Goal: Information Seeking & Learning: Check status

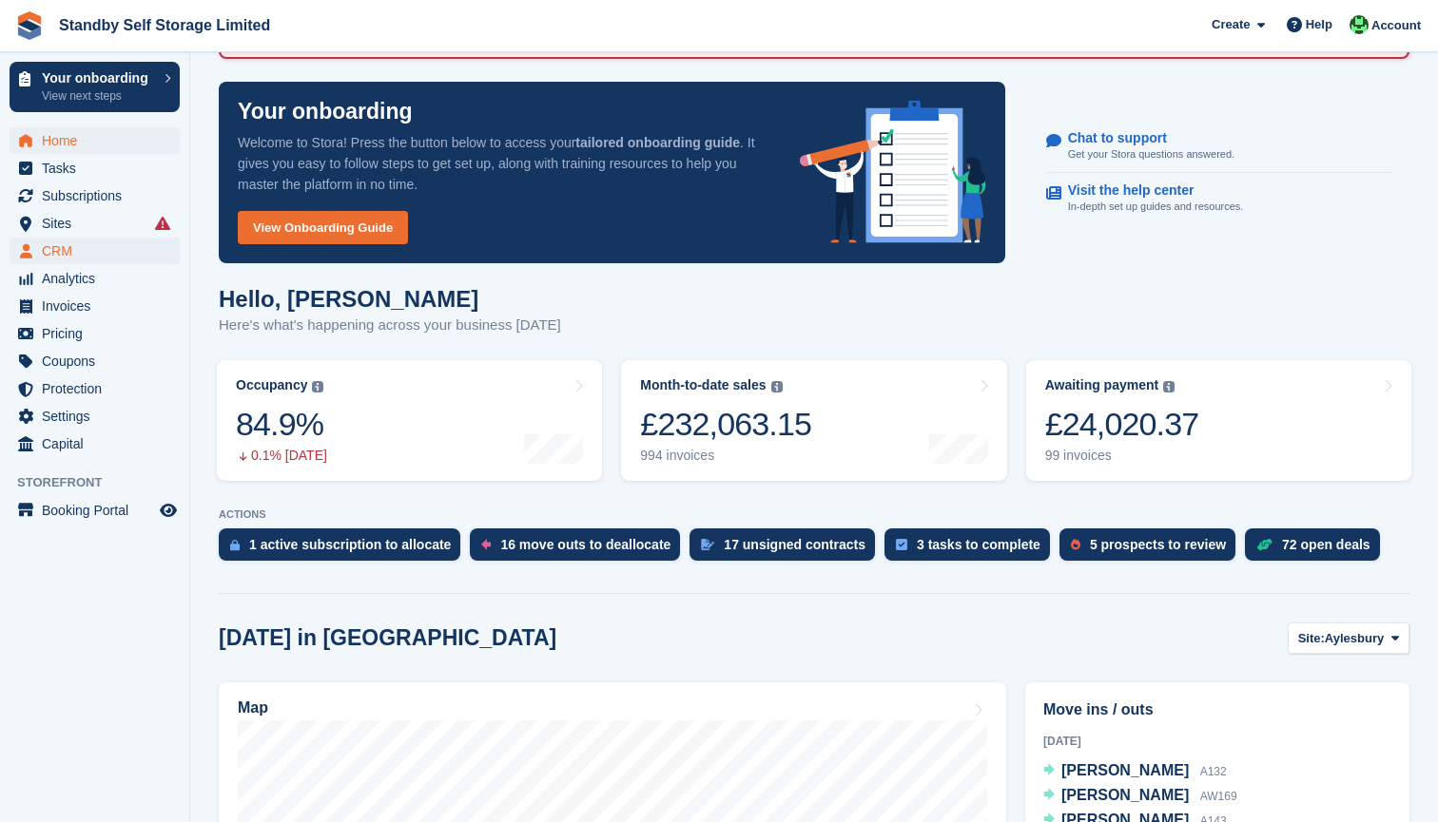
scroll to position [154, 0]
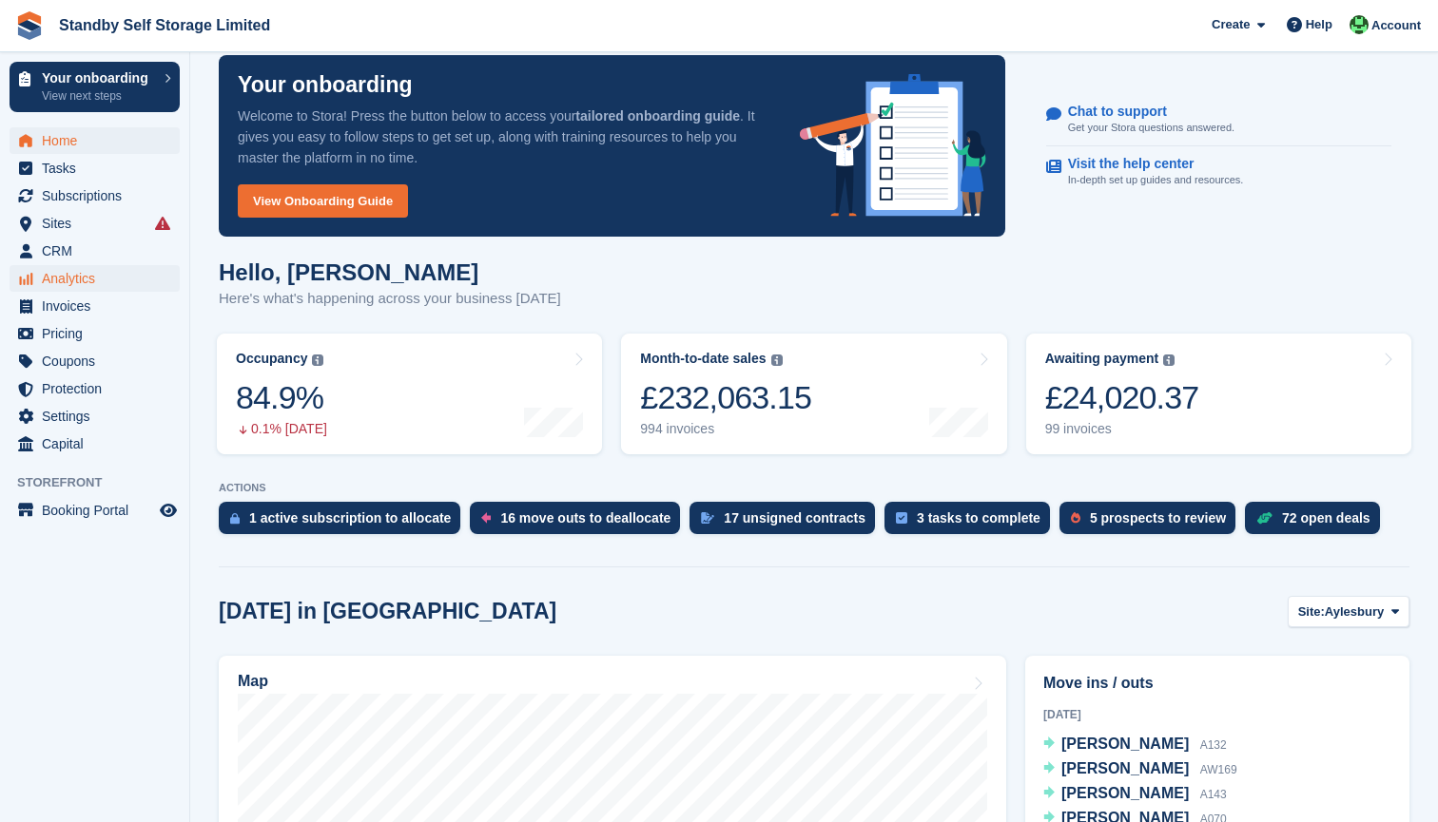
click at [100, 291] on span "Analytics" at bounding box center [99, 278] width 114 height 27
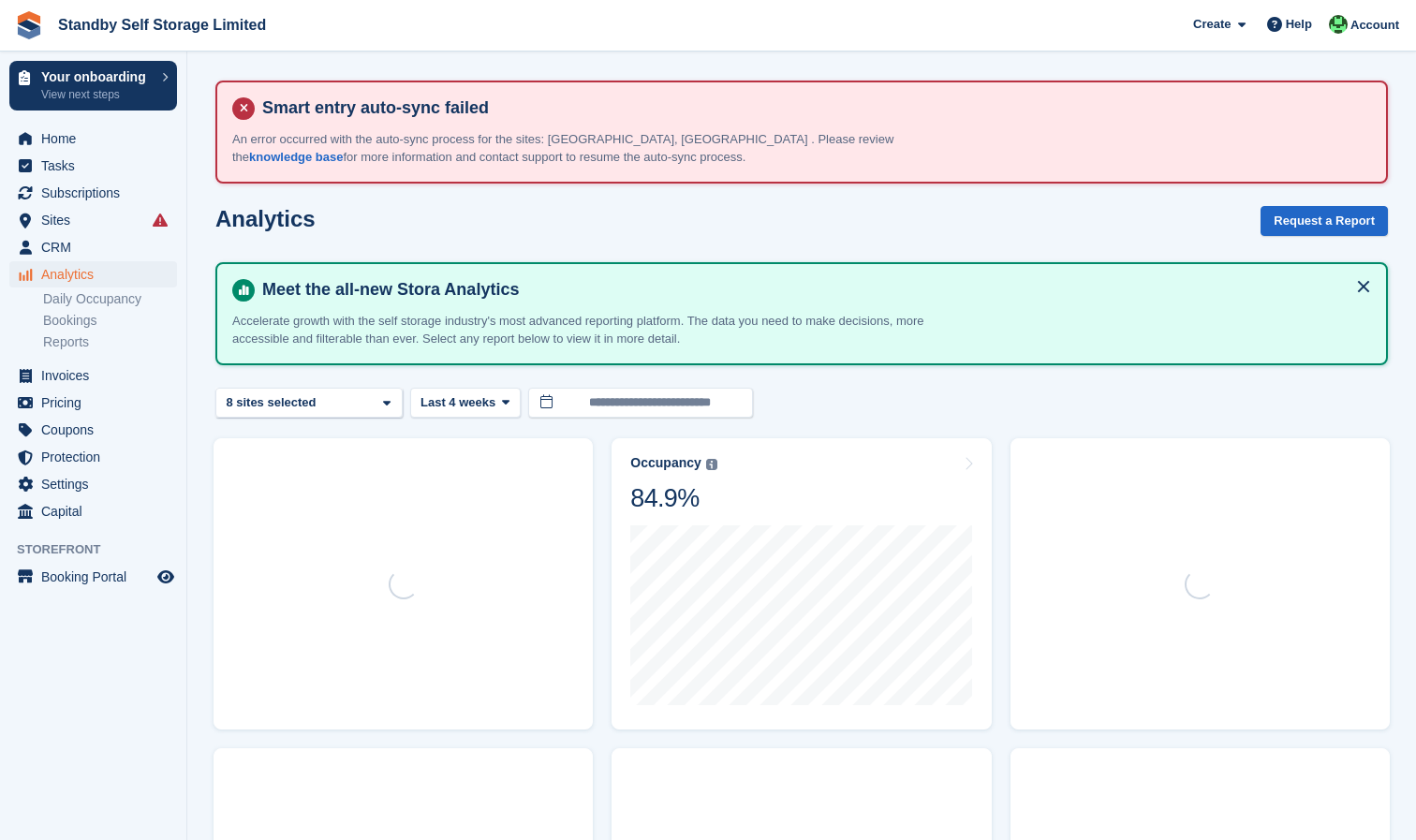
scroll to position [1, 0]
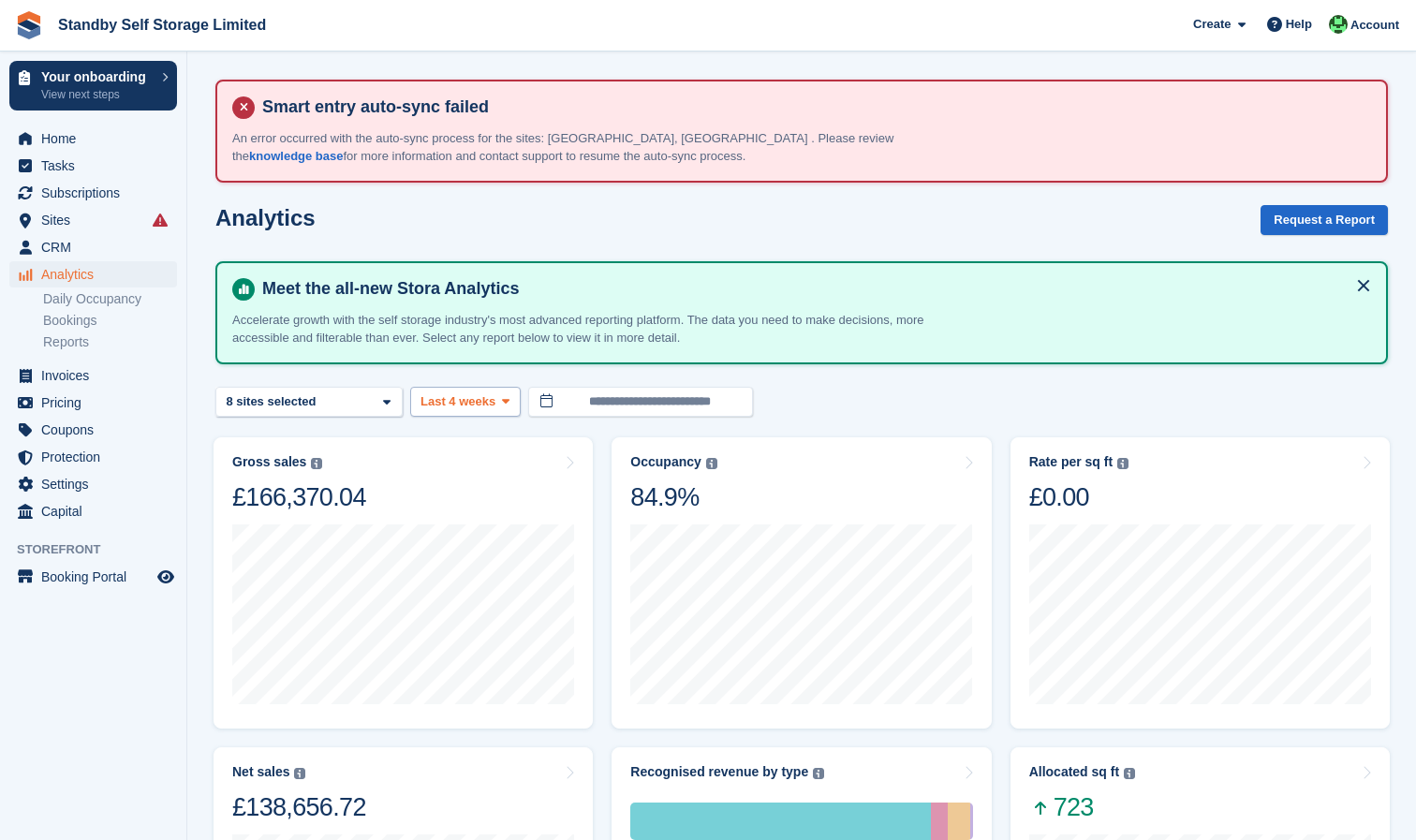
click at [482, 404] on span "Last 4 weeks" at bounding box center [458, 401] width 75 height 19
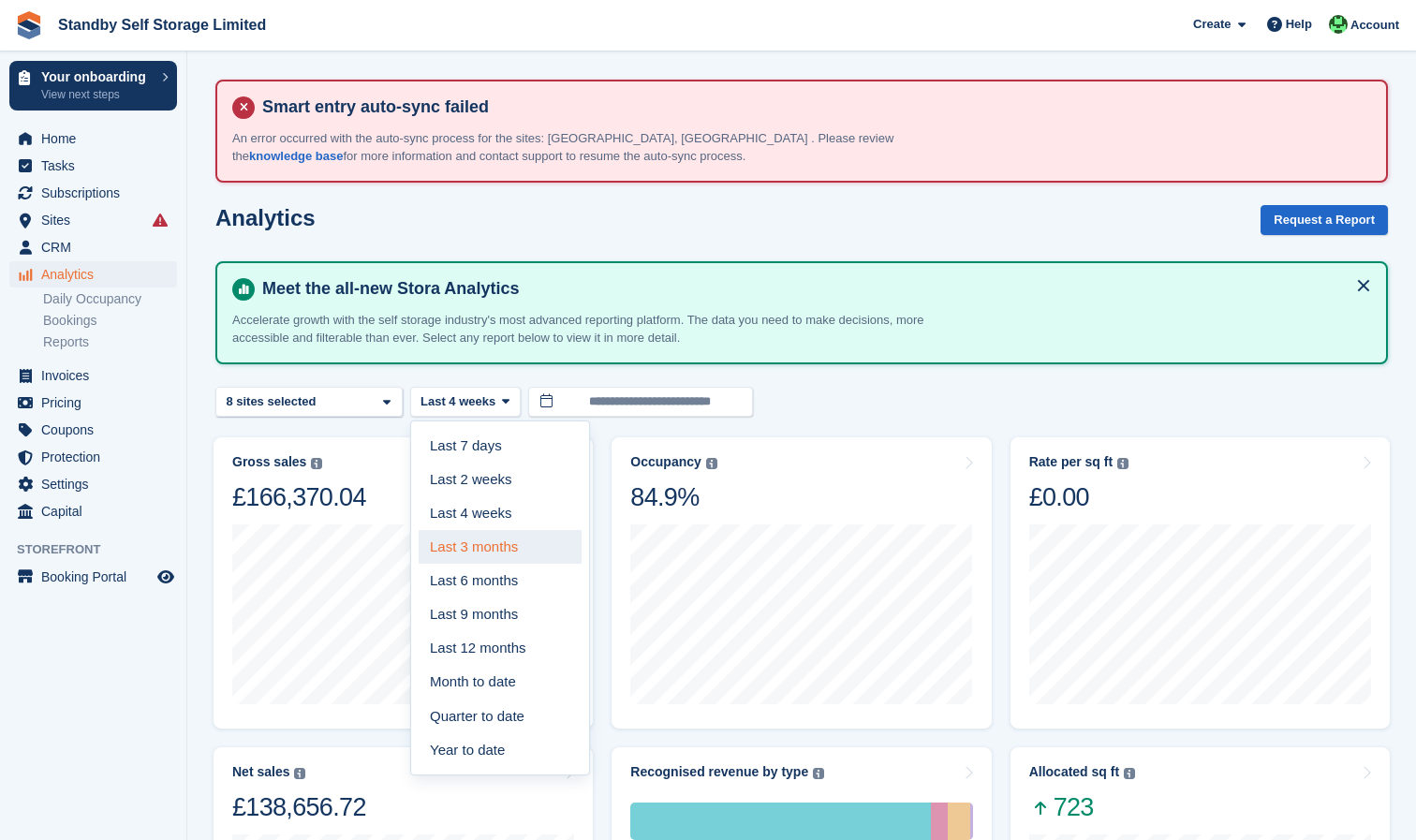
click at [525, 538] on link "Last 3 months" at bounding box center [499, 547] width 162 height 33
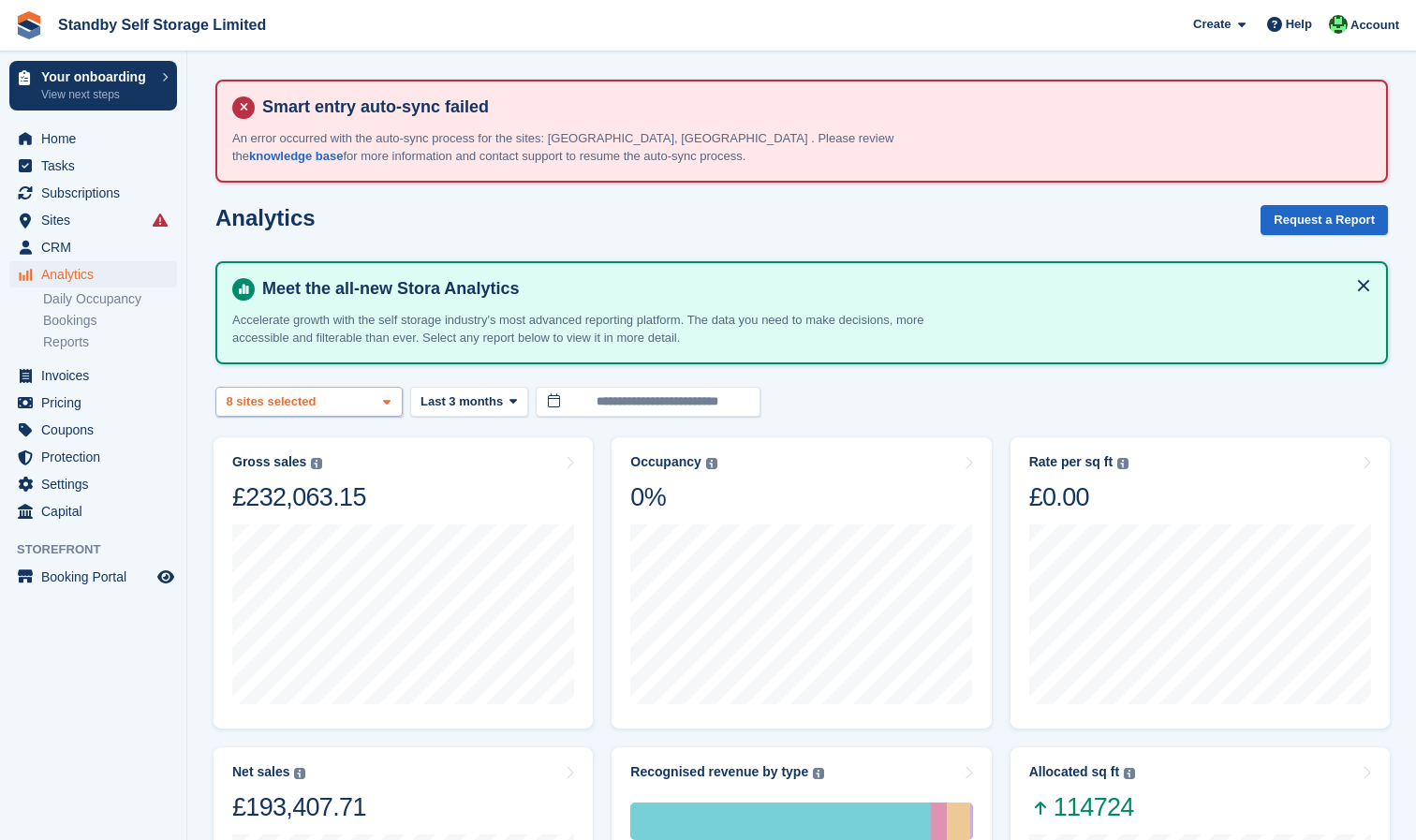
click at [377, 406] on div "Aylesbury 2 sites selected 3 sites selected 4 sites selected 5 sites selected 6…" at bounding box center [309, 402] width 187 height 31
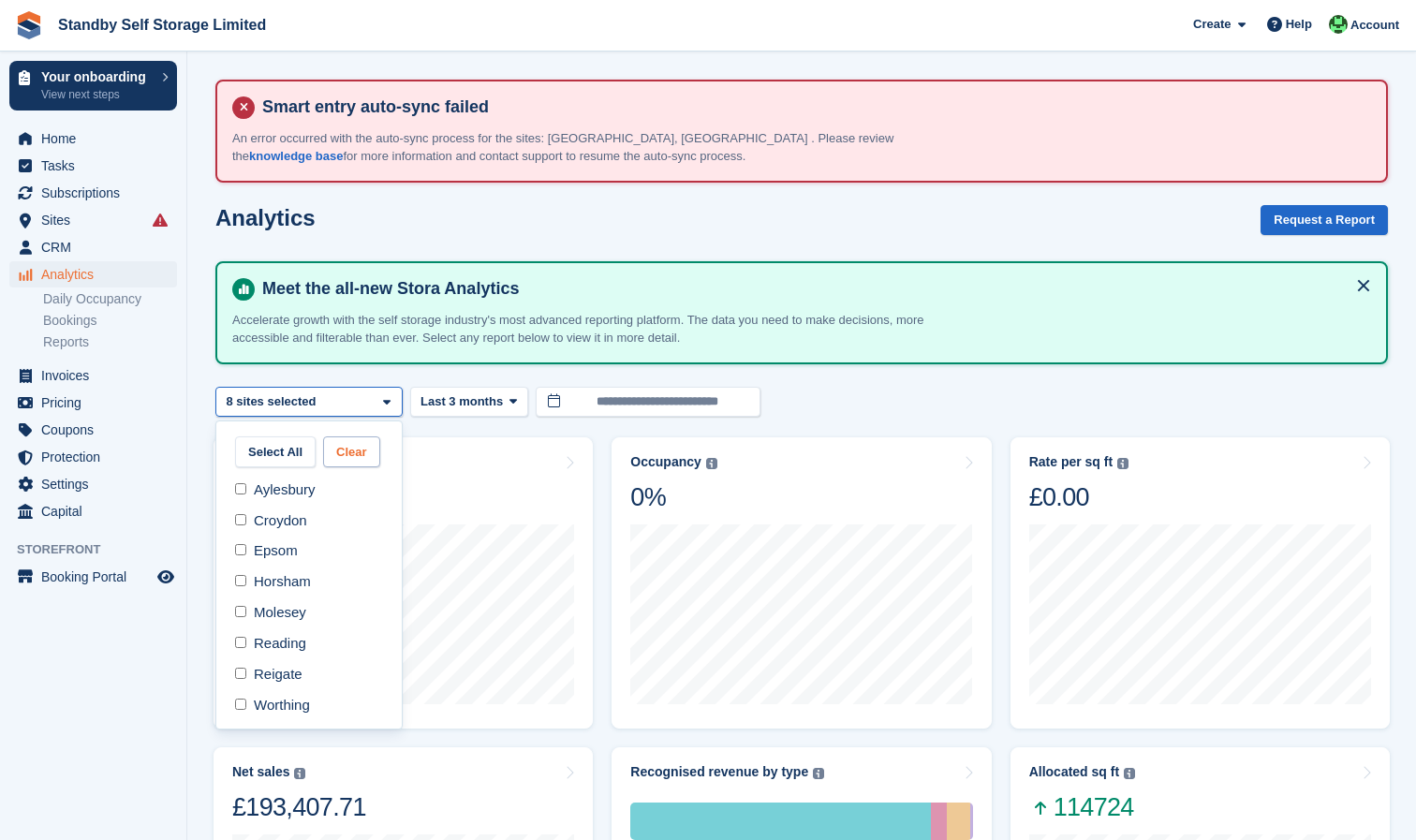
click at [357, 454] on button "Clear" at bounding box center [352, 451] width 57 height 31
select select "****"
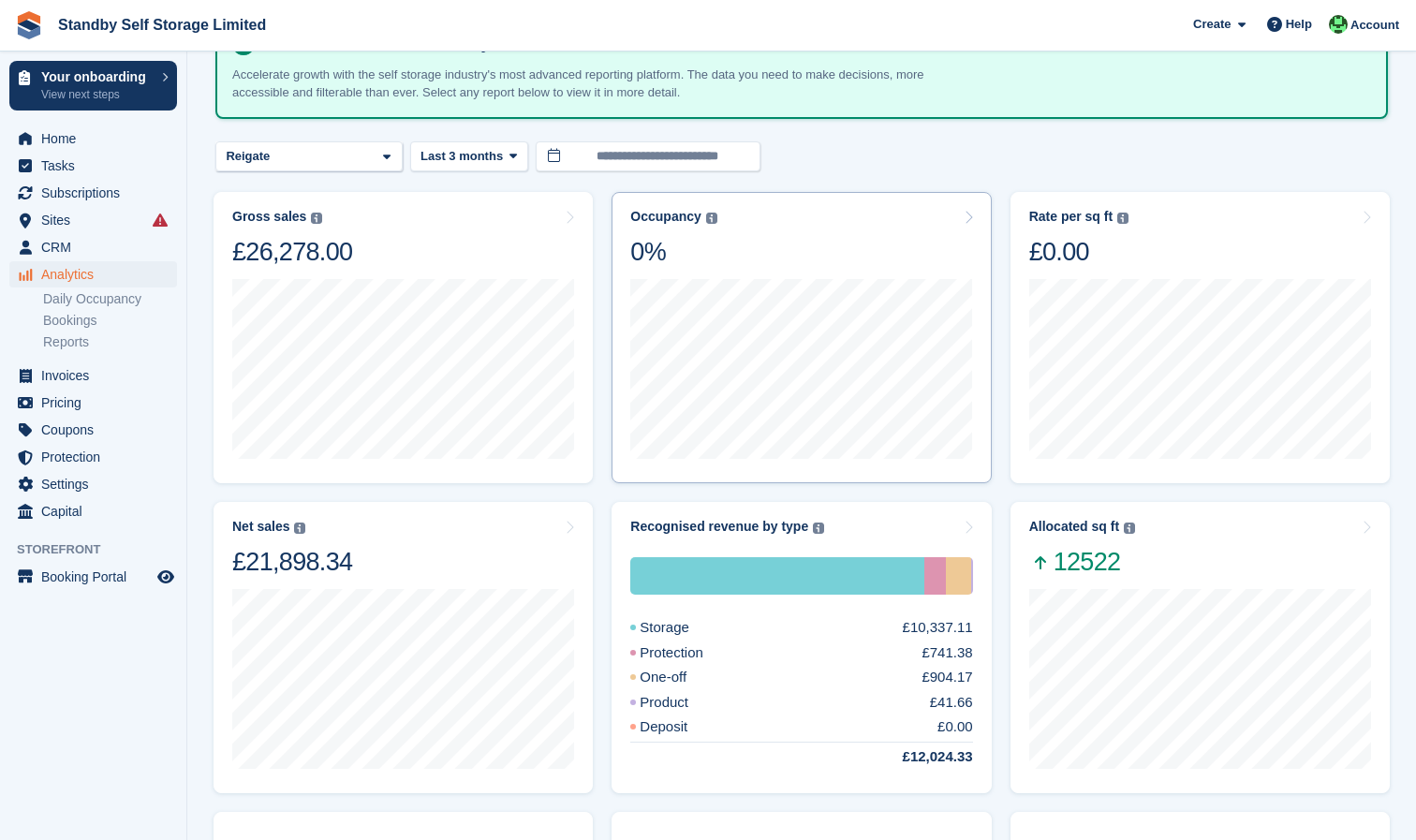
scroll to position [246, 0]
